Goal: Use online tool/utility: Utilize a website feature to perform a specific function

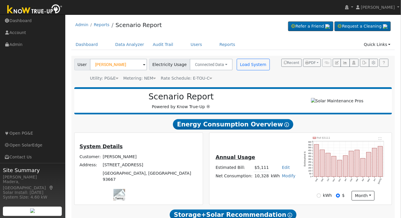
scroll to position [178, 0]
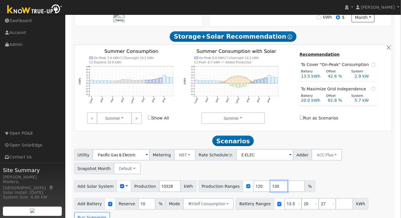
click at [271, 189] on input "130" at bounding box center [279, 186] width 17 height 12
drag, startPoint x: 269, startPoint y: 188, endPoint x: 211, endPoint y: 187, distance: 57.8
type input "133"
click at [271, 187] on input "133" at bounding box center [279, 186] width 17 height 12
drag, startPoint x: 233, startPoint y: 182, endPoint x: 226, endPoint y: 181, distance: 7.4
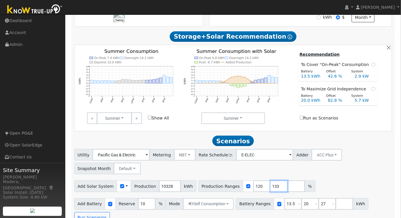
click at [226, 181] on div "Add Solar System Use CSV Data Production 10328 kWh Production Ranges 120 133 %" at bounding box center [233, 185] width 320 height 14
click at [322, 188] on div "Add Solar System Use CSV Data Production 10328 kWh Production Ranges 120 %" at bounding box center [233, 185] width 320 height 14
drag, startPoint x: 318, startPoint y: 205, endPoint x: 282, endPoint y: 208, distance: 35.9
click at [282, 208] on div "Battery Ranges 13.5 Overrides Reserve % Mode None None Self Consumption Peak Sa…" at bounding box center [302, 204] width 133 height 12
type input "15"
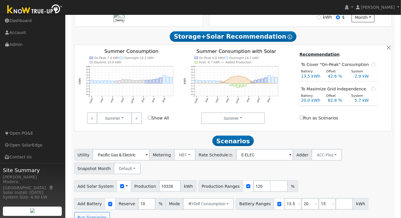
type input "15"
type input "20"
click at [327, 174] on div "Utility Pacific Gas & Electric Metering NBT NEM NBT Rate Schedule E-ELEC Adder …" at bounding box center [233, 160] width 320 height 27
click at [215, 209] on button "Self Consumption" at bounding box center [208, 204] width 51 height 12
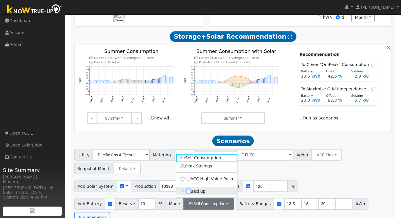
click at [189, 193] on input "Backup" at bounding box center [189, 191] width 4 height 4
checkbox input "true"
type input "20"
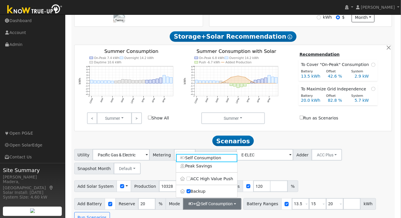
click at [361, 164] on div "Utility Pacific Gas & Electric Metering NBT NEM NBT Rate Schedule E-ELEC Adder …" at bounding box center [233, 160] width 320 height 27
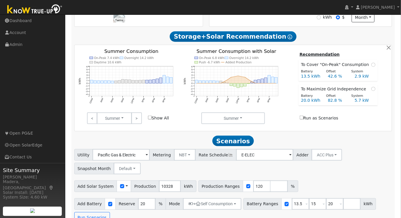
scroll to position [192, 0]
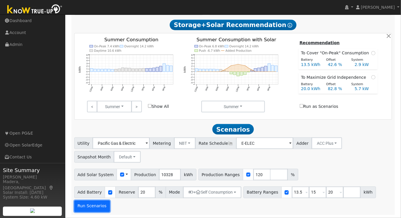
click at [91, 202] on button "Run Scenarios" at bounding box center [92, 206] width 36 height 12
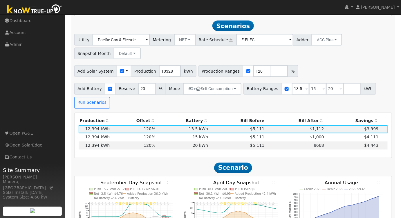
scroll to position [264, 0]
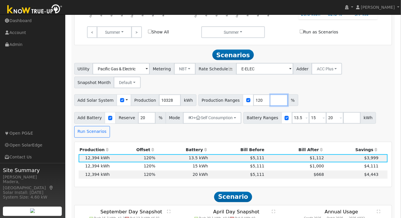
click at [271, 100] on input "number" at bounding box center [279, 100] width 17 height 12
type input "100"
type input "120"
click at [325, 92] on div "Utility Pacific Gas & Electric Metering NBT NEM NBT Rate Schedule E-ELEC Adder …" at bounding box center [233, 100] width 324 height 74
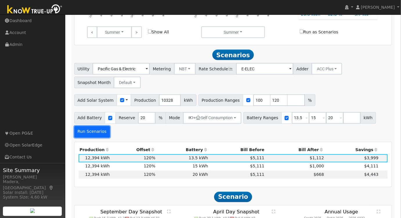
click at [88, 134] on button "Run Scenarios" at bounding box center [92, 132] width 36 height 12
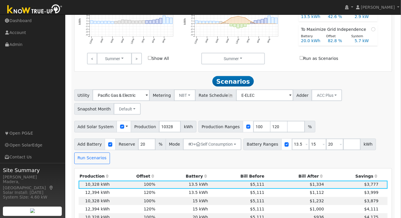
scroll to position [158, 0]
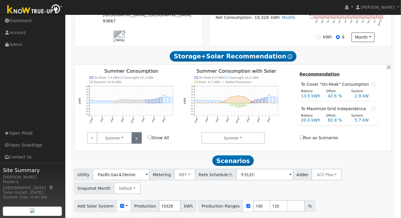
click at [138, 141] on link ">" at bounding box center [137, 138] width 10 height 12
click at [90, 143] on link "<" at bounding box center [92, 138] width 10 height 12
click at [138, 141] on link ">" at bounding box center [137, 138] width 10 height 12
click at [139, 140] on link ">" at bounding box center [137, 138] width 10 height 12
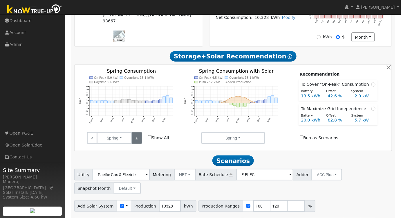
click at [137, 140] on link ">" at bounding box center [137, 138] width 10 height 12
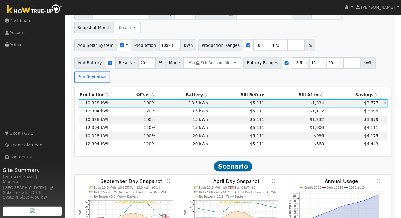
scroll to position [317, 0]
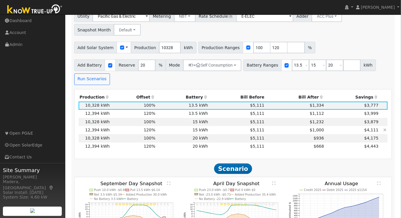
click at [220, 132] on td "$5,111" at bounding box center [237, 130] width 56 height 8
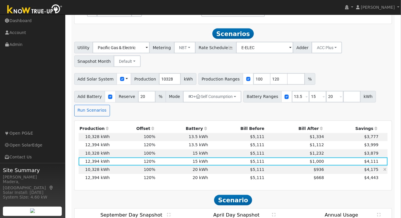
scroll to position [290, 0]
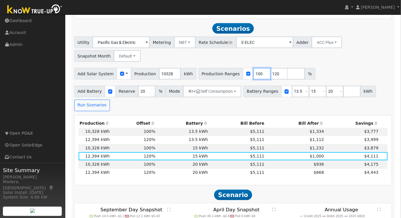
drag, startPoint x: 251, startPoint y: 76, endPoint x: 202, endPoint y: 81, distance: 49.9
click at [202, 80] on div "Production Ranges 100 120 %" at bounding box center [257, 74] width 117 height 12
type input "120"
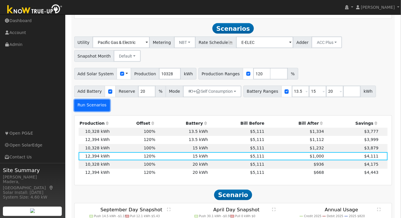
click at [80, 107] on button "Run Scenarios" at bounding box center [92, 106] width 36 height 12
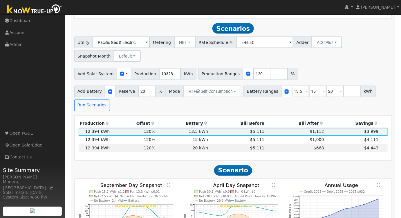
scroll to position [298, 0]
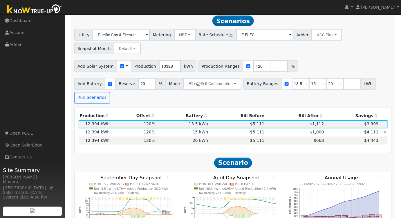
click at [293, 136] on td "$1,000" at bounding box center [296, 132] width 60 height 8
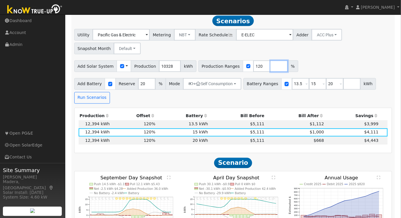
click at [271, 70] on input "number" at bounding box center [279, 66] width 17 height 12
type input "139"
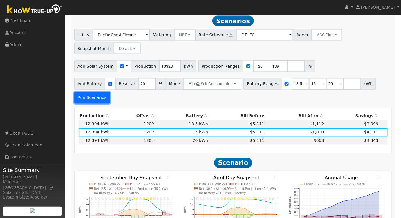
click at [87, 97] on button "Run Scenarios" at bounding box center [92, 98] width 36 height 12
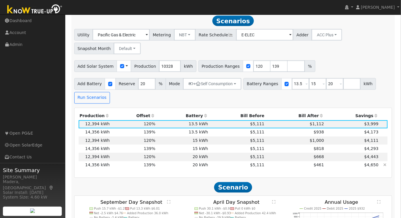
click at [227, 169] on td "$5,111" at bounding box center [237, 165] width 56 height 8
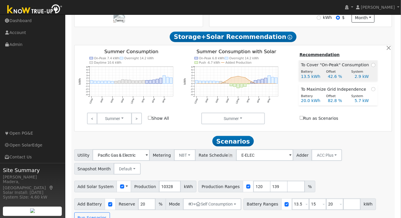
scroll to position [87, 0]
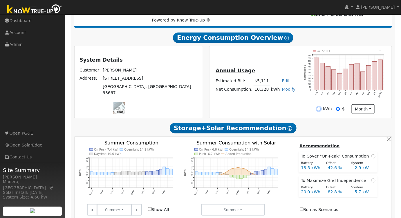
click at [321, 110] on input "kWh" at bounding box center [319, 109] width 4 height 4
radio input "true"
radio input "false"
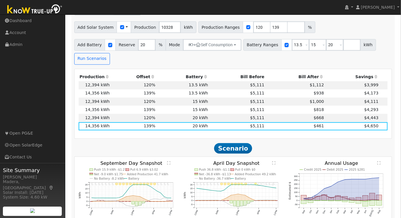
scroll to position [351, 0]
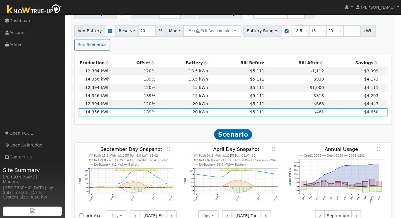
click at [379, 151] on text "" at bounding box center [379, 149] width 3 height 4
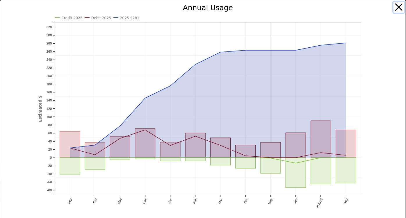
click at [395, 5] on button "button" at bounding box center [398, 7] width 11 height 11
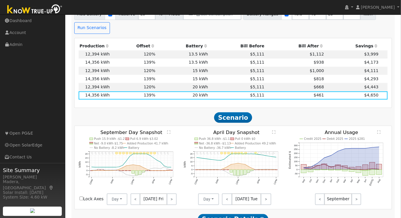
scroll to position [365, 0]
